Goal: Use online tool/utility: Use online tool/utility

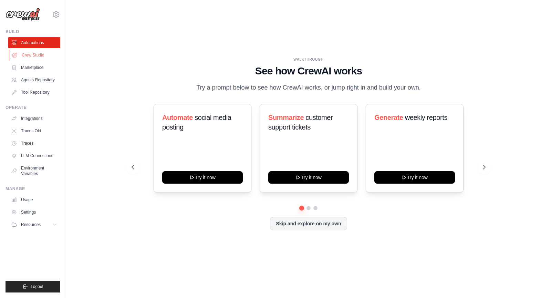
click at [46, 55] on link "Crew Studio" at bounding box center [35, 55] width 52 height 11
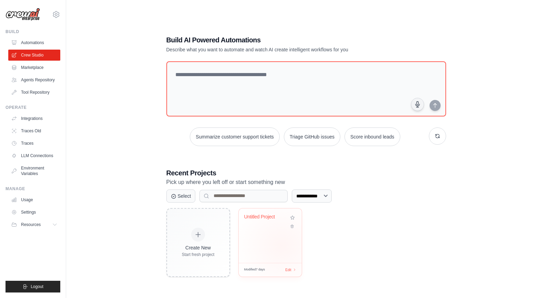
click at [282, 246] on div "Untitled Project" at bounding box center [270, 235] width 63 height 54
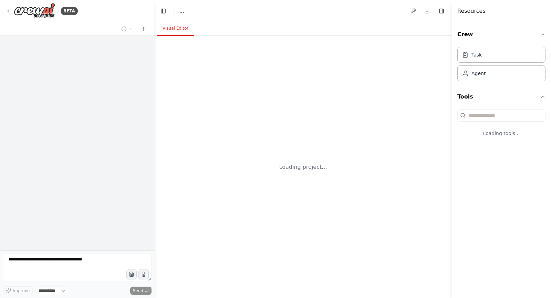
click at [275, 195] on div "Loading project..." at bounding box center [303, 167] width 298 height 262
select select "****"
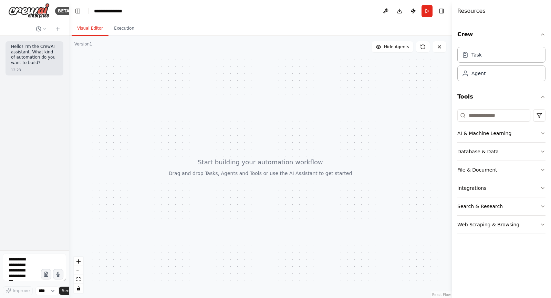
drag, startPoint x: 152, startPoint y: 115, endPoint x: 50, endPoint y: 123, distance: 102.7
click at [50, 123] on div "BETA Hello! I'm the CrewAI assistant. What kind of automation do you want to bu…" at bounding box center [34, 149] width 69 height 298
click at [517, 148] on button "Database & Data" at bounding box center [502, 152] width 88 height 18
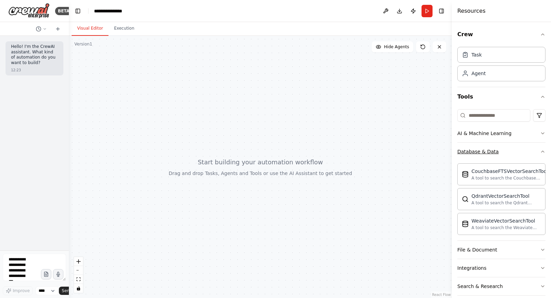
click at [511, 150] on button "Database & Data" at bounding box center [502, 152] width 88 height 18
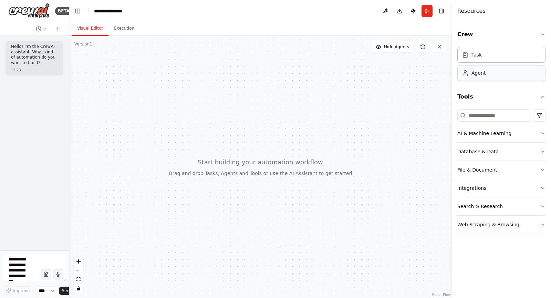
click at [497, 73] on div "Agent" at bounding box center [502, 73] width 88 height 16
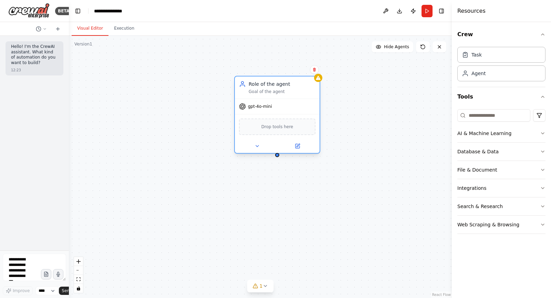
drag, startPoint x: 378, startPoint y: 154, endPoint x: 254, endPoint y: 80, distance: 144.5
click at [254, 81] on div "Role of the agent" at bounding box center [282, 84] width 67 height 7
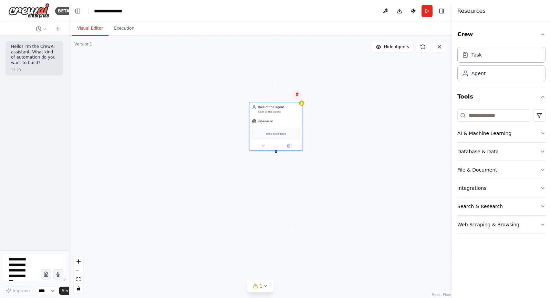
click at [299, 93] on icon at bounding box center [297, 94] width 4 height 4
click at [286, 92] on button "Confirm" at bounding box center [277, 94] width 24 height 8
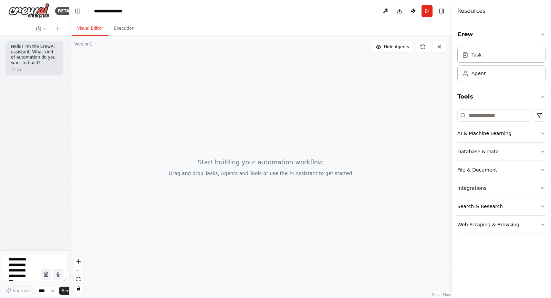
click at [473, 167] on div "File & Document" at bounding box center [478, 169] width 40 height 7
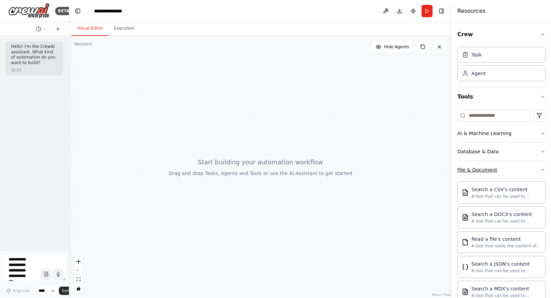
click at [473, 167] on div "File & Document" at bounding box center [478, 169] width 40 height 7
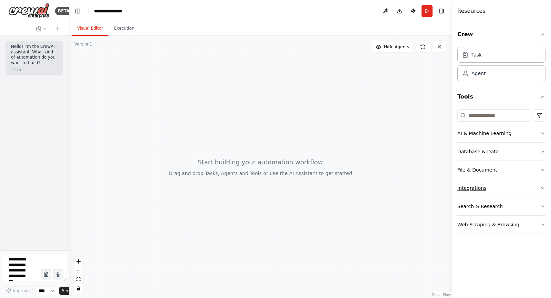
click at [483, 184] on button "Integrations" at bounding box center [502, 188] width 88 height 18
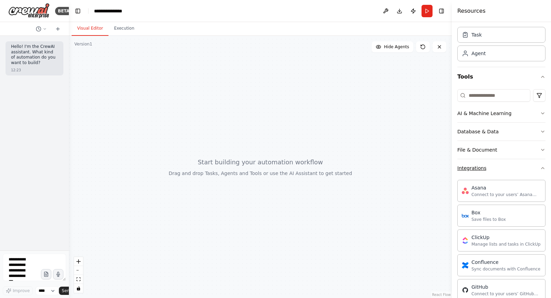
scroll to position [20, 0]
click at [478, 176] on button "Integrations" at bounding box center [502, 168] width 88 height 18
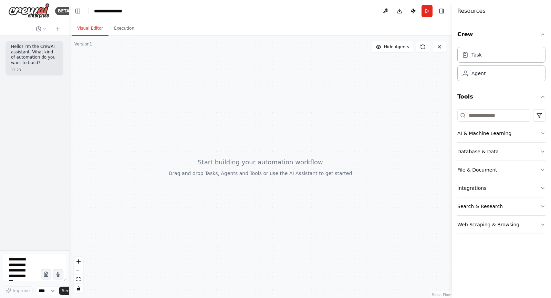
click at [492, 171] on div "File & Document" at bounding box center [478, 169] width 40 height 7
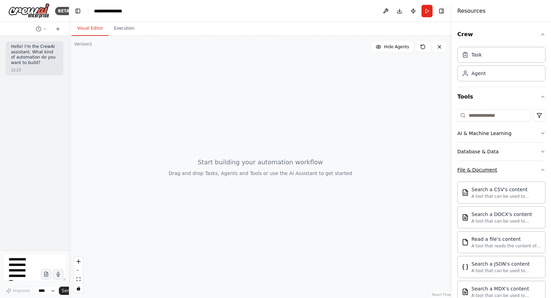
click at [481, 168] on div "File & Document" at bounding box center [478, 169] width 40 height 7
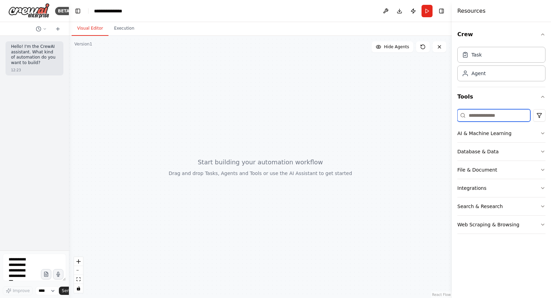
click at [487, 117] on input at bounding box center [494, 115] width 73 height 12
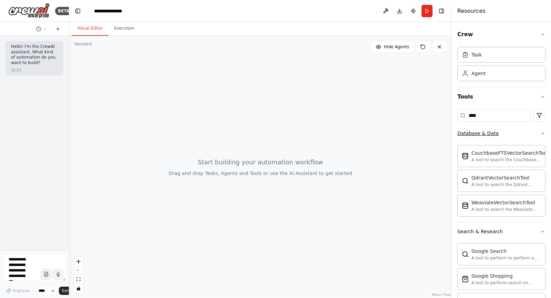
click at [491, 125] on button "Database & Data" at bounding box center [502, 133] width 88 height 18
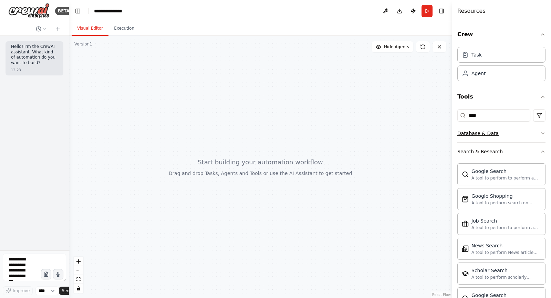
click at [491, 125] on button "Database & Data" at bounding box center [502, 133] width 88 height 18
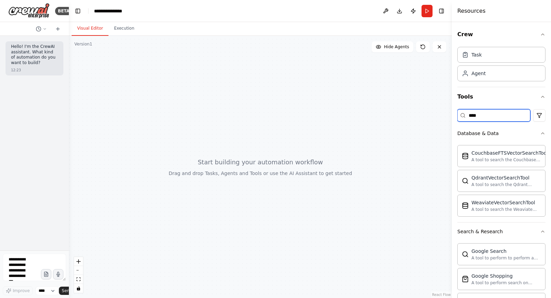
click at [489, 114] on input "****" at bounding box center [494, 115] width 73 height 12
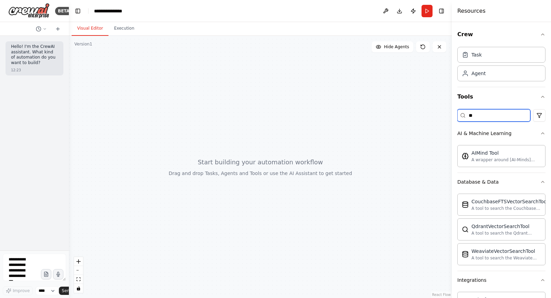
type input "*"
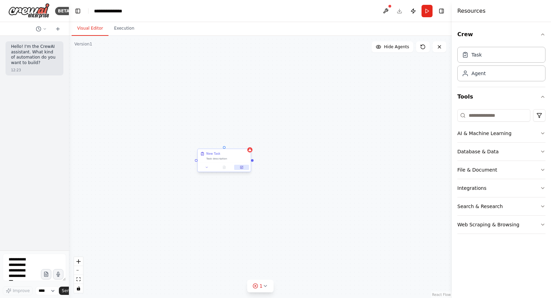
click at [243, 168] on icon at bounding box center [241, 167] width 3 height 3
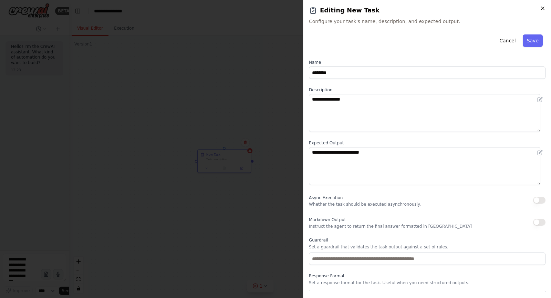
click at [544, 7] on icon "button" at bounding box center [543, 9] width 6 height 6
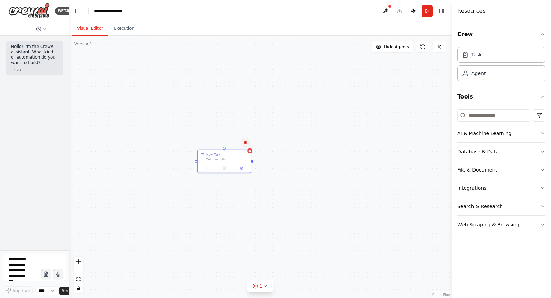
click at [244, 145] on button at bounding box center [245, 142] width 9 height 9
click at [225, 140] on button "Confirm" at bounding box center [226, 143] width 24 height 8
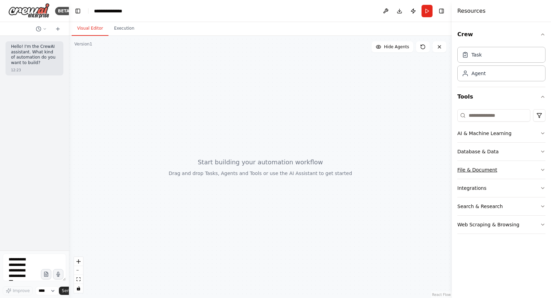
click at [500, 167] on button "File & Document" at bounding box center [502, 170] width 88 height 18
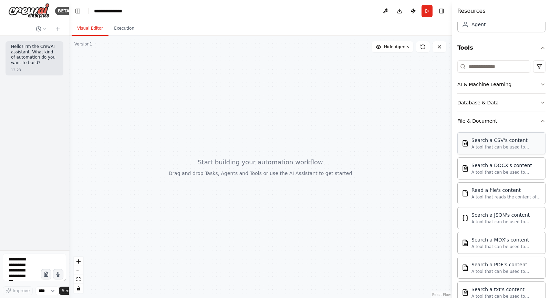
scroll to position [49, 0]
click at [506, 120] on button "File & Document" at bounding box center [502, 121] width 88 height 18
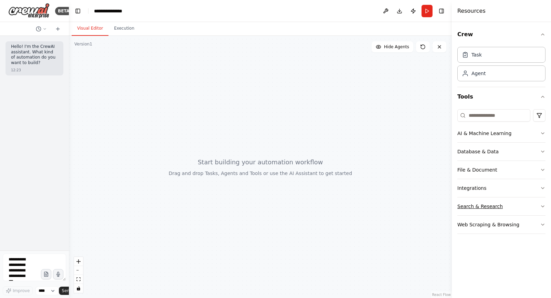
click at [493, 208] on div "Search & Research" at bounding box center [480, 206] width 45 height 7
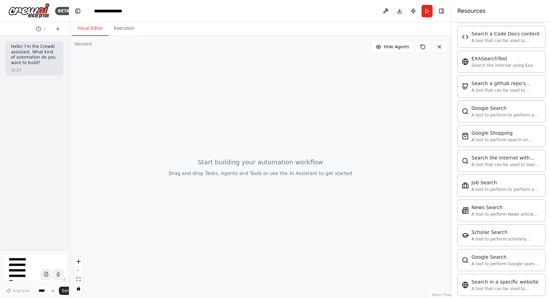
scroll to position [217, 0]
click at [386, 51] on button "Hide Agents" at bounding box center [393, 46] width 42 height 11
click at [386, 51] on button "Show Agents" at bounding box center [391, 46] width 43 height 11
click at [444, 44] on button at bounding box center [440, 46] width 14 height 11
click at [445, 48] on button at bounding box center [440, 46] width 14 height 11
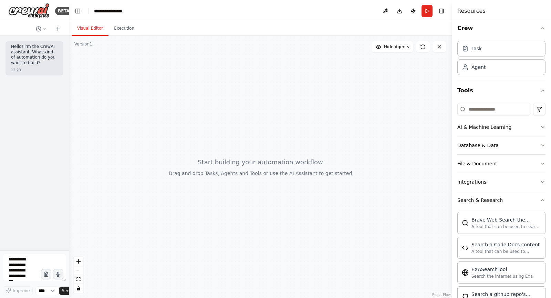
scroll to position [0, 0]
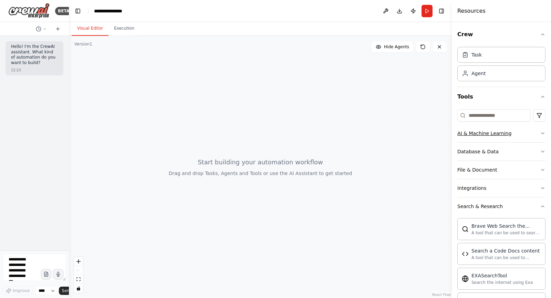
click at [496, 133] on div "AI & Machine Learning" at bounding box center [485, 133] width 54 height 7
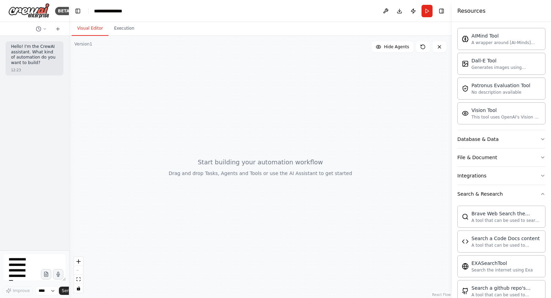
scroll to position [117, 0]
click at [532, 175] on button "Integrations" at bounding box center [502, 175] width 88 height 18
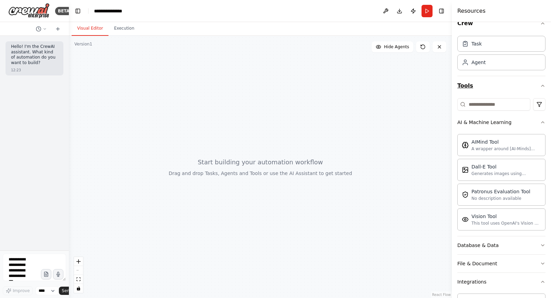
scroll to position [11, 0]
